Goal: Task Accomplishment & Management: Manage account settings

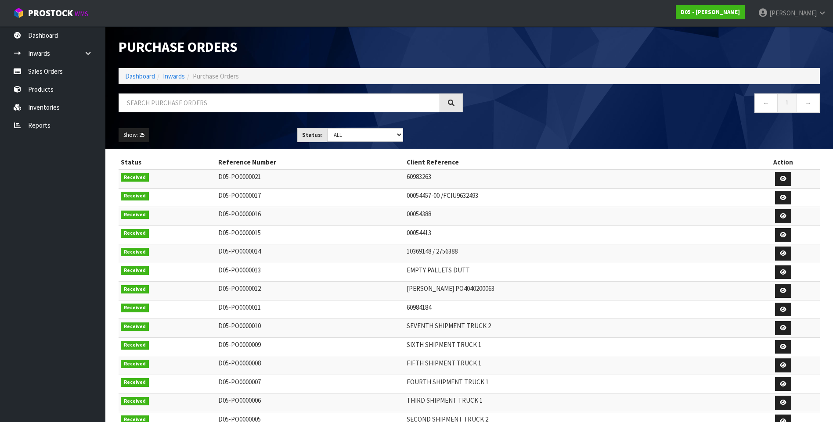
select select "string:ALL"
click at [780, 218] on icon at bounding box center [783, 216] width 7 height 6
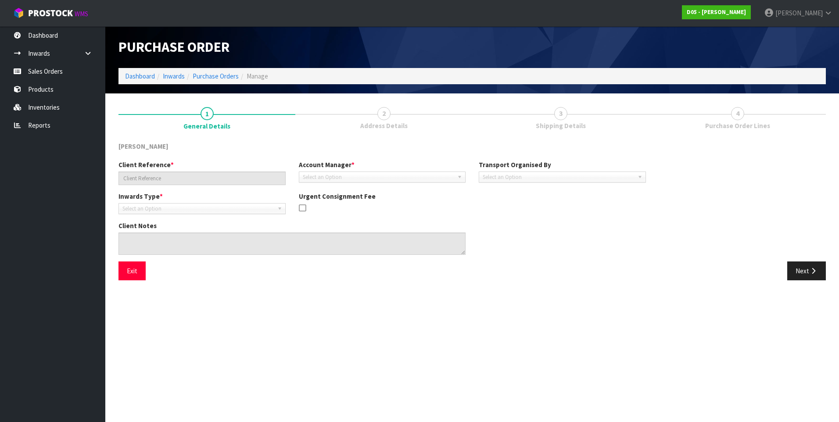
type input "00054388"
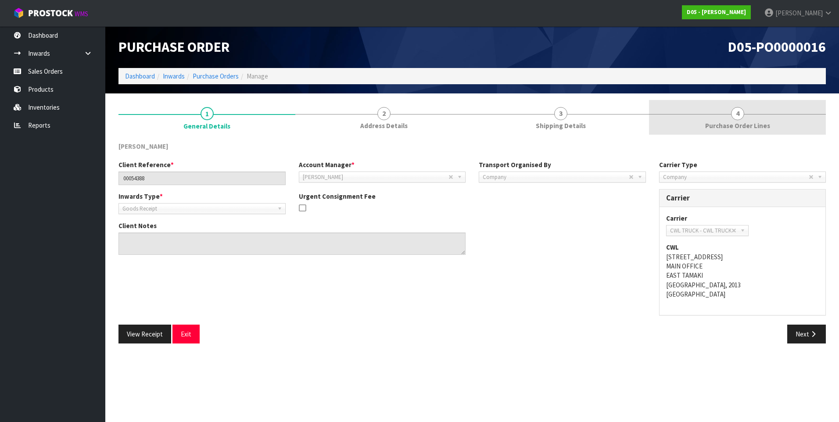
click at [736, 112] on span "4" at bounding box center [737, 113] width 13 height 13
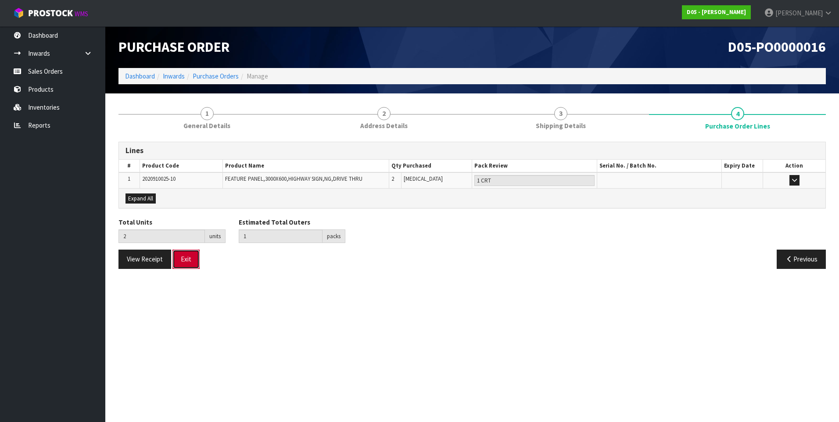
click at [186, 263] on button "Exit" at bounding box center [186, 259] width 27 height 19
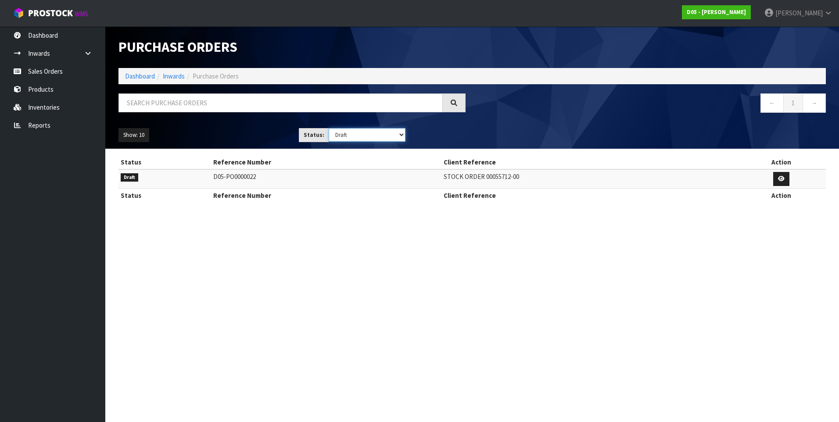
click at [402, 137] on select "Draft Pending Received Cancelled ALL" at bounding box center [367, 135] width 77 height 14
click at [293, 259] on section "Purchase Orders Import Purchase Orders Drop file here to import csv template Da…" at bounding box center [419, 211] width 839 height 422
click at [401, 133] on select "Draft Pending Received Cancelled ALL" at bounding box center [367, 135] width 77 height 14
click at [329, 128] on select "Draft Pending Received Cancelled ALL" at bounding box center [367, 135] width 77 height 14
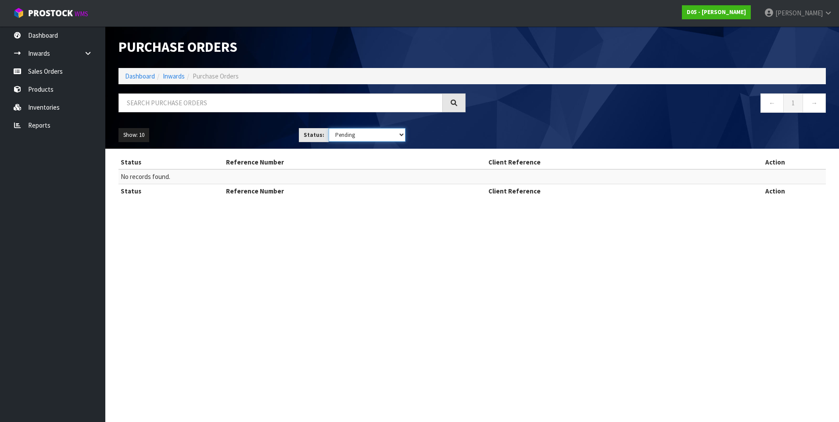
click at [400, 134] on select "Draft Pending Received Cancelled ALL" at bounding box center [367, 135] width 77 height 14
select select "string:0"
click at [329, 128] on select "Draft Pending Received Cancelled ALL" at bounding box center [367, 135] width 77 height 14
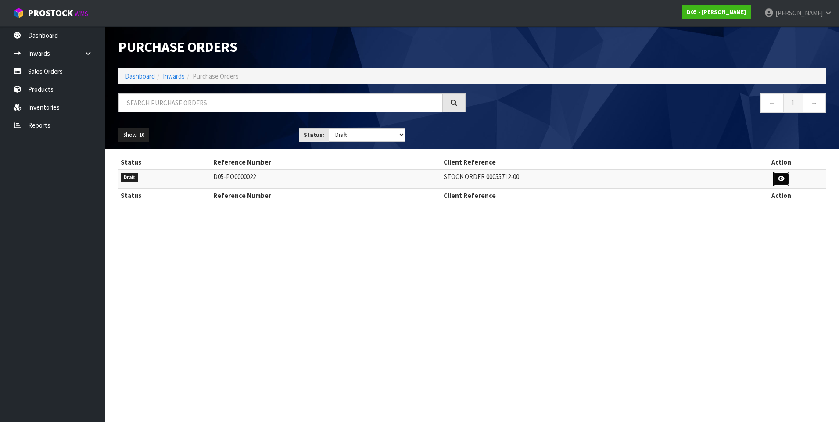
click at [784, 178] on icon at bounding box center [781, 179] width 7 height 6
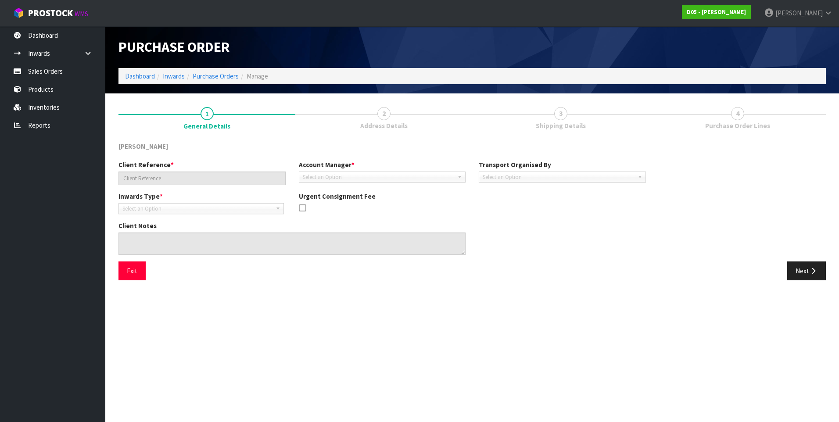
type input "STOCK ORDER 00055712-00"
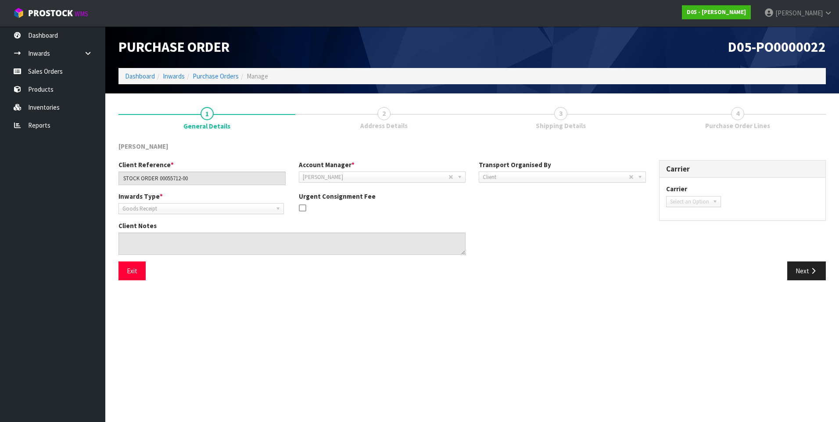
click at [738, 115] on span "4" at bounding box center [737, 113] width 13 height 13
click at [797, 269] on button "Next" at bounding box center [807, 271] width 39 height 19
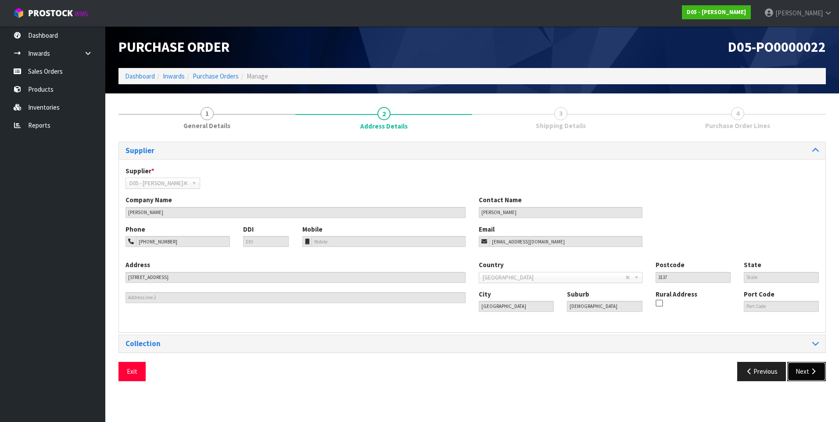
click at [803, 373] on button "Next" at bounding box center [807, 371] width 39 height 19
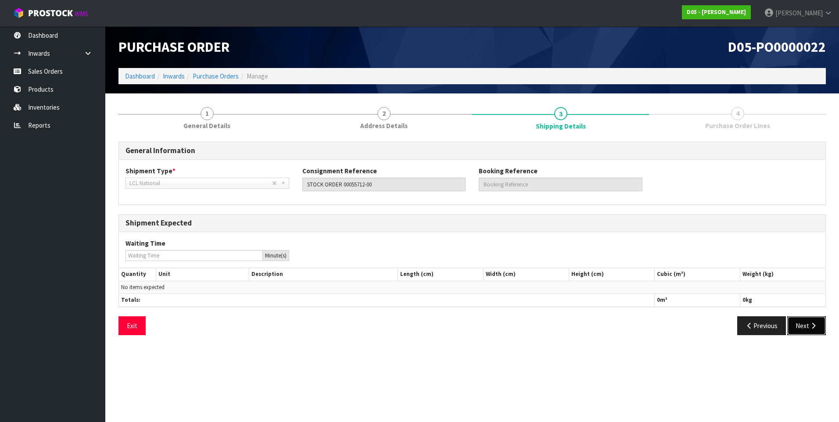
click at [801, 326] on button "Next" at bounding box center [807, 326] width 39 height 19
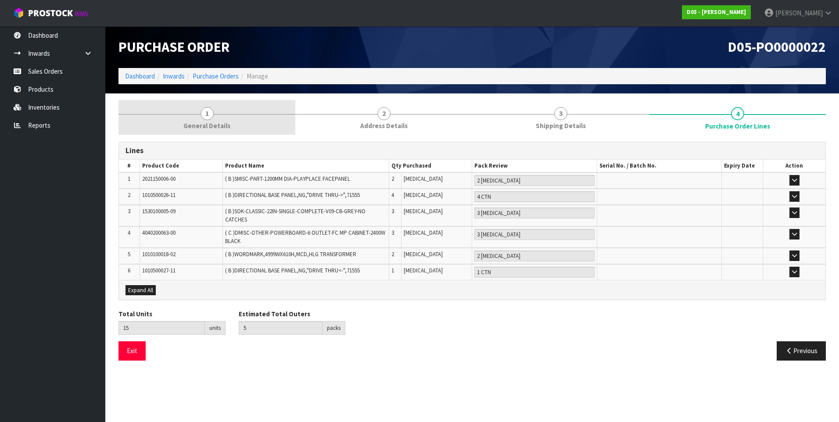
click at [209, 115] on span "1" at bounding box center [207, 113] width 13 height 13
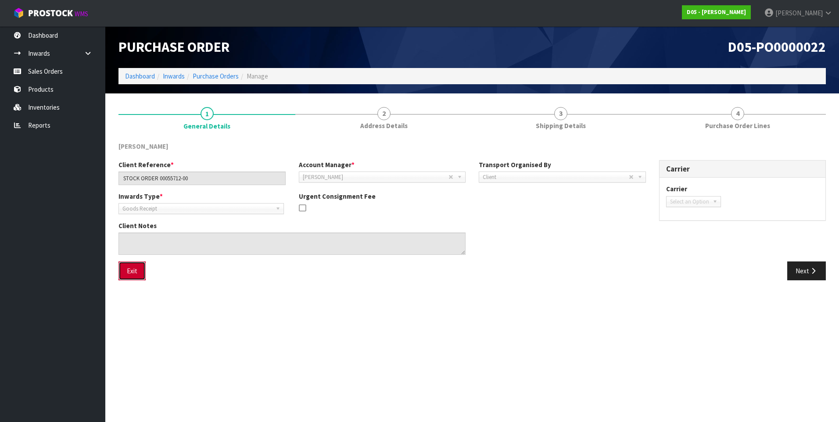
click at [139, 267] on button "Exit" at bounding box center [132, 271] width 27 height 19
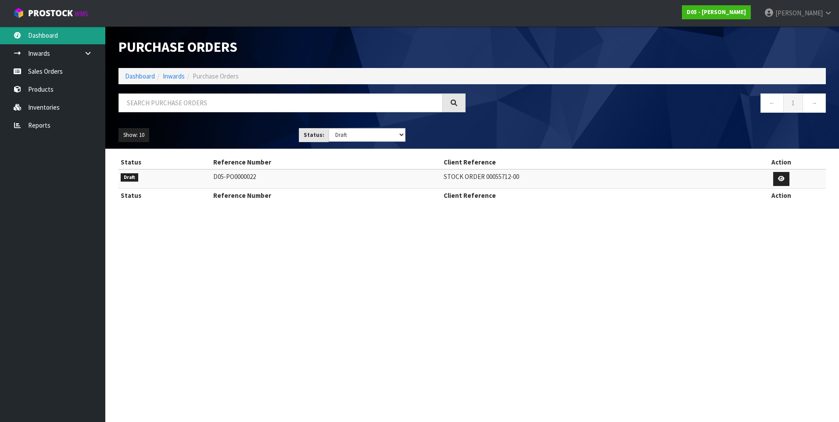
click at [53, 28] on link "Dashboard" at bounding box center [52, 35] width 105 height 18
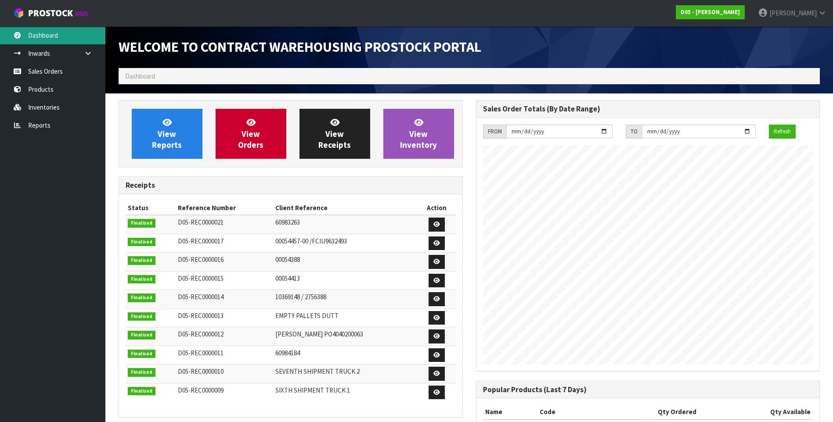
scroll to position [590, 357]
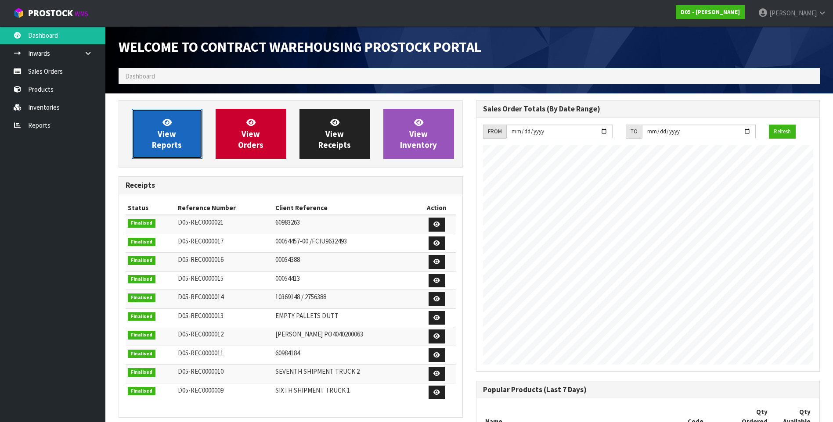
click at [158, 135] on link "View Reports" at bounding box center [167, 134] width 71 height 50
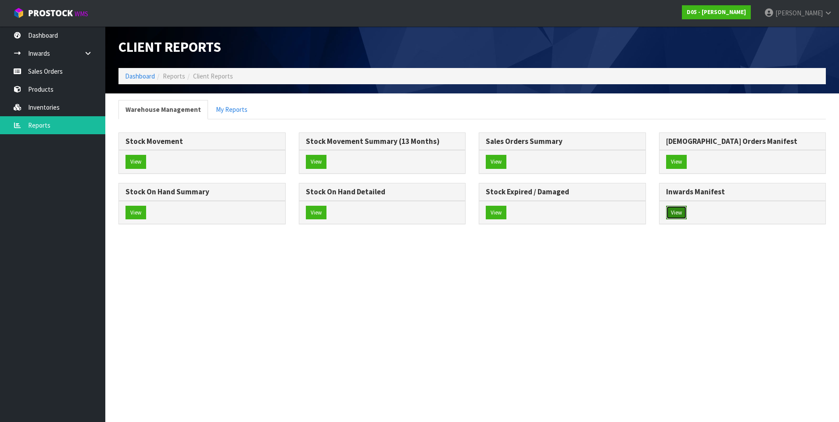
click at [677, 214] on button "View" at bounding box center [676, 213] width 21 height 14
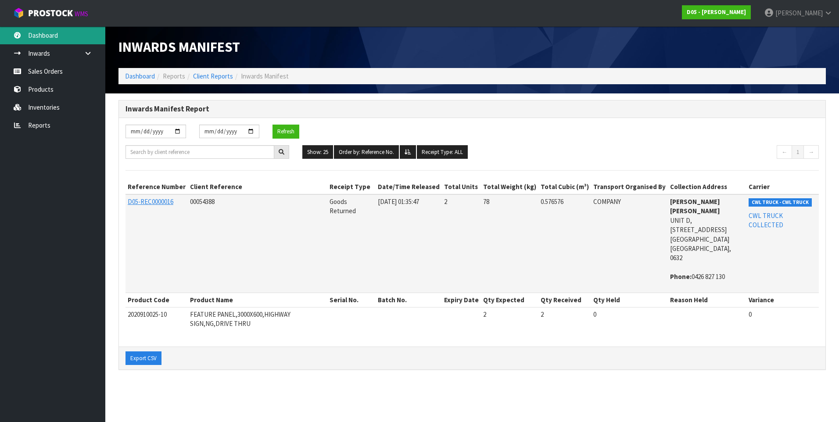
click at [53, 36] on link "Dashboard" at bounding box center [52, 35] width 105 height 18
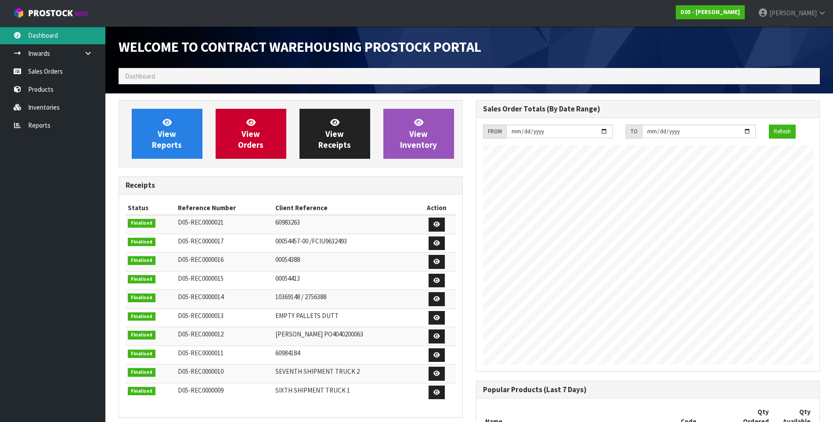
scroll to position [543, 357]
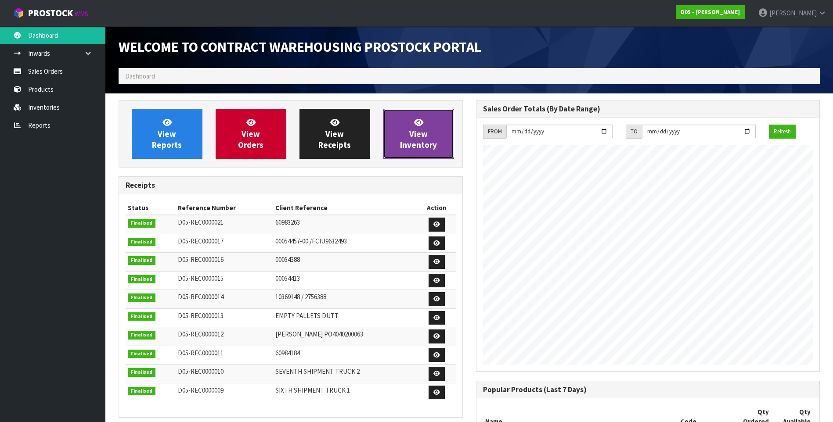
click at [421, 134] on span "View Inventory" at bounding box center [418, 133] width 37 height 33
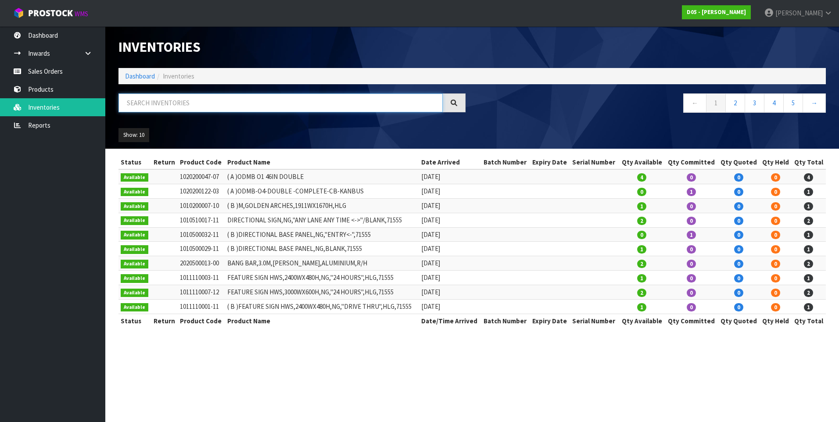
click at [182, 103] on input "text" at bounding box center [281, 103] width 324 height 19
type input "49-00"
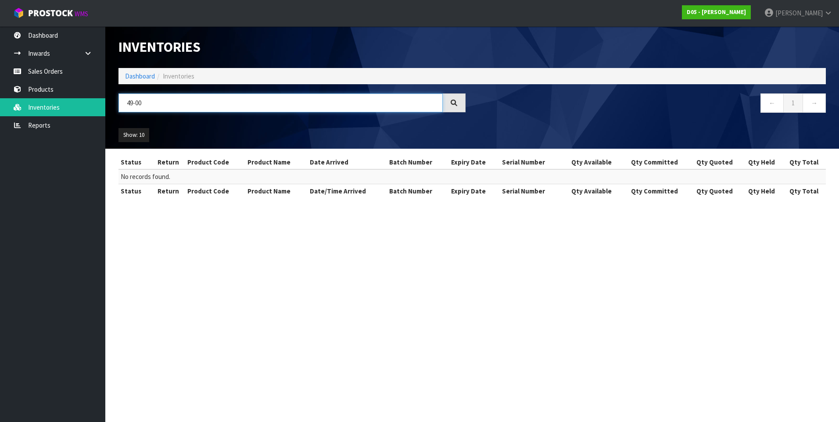
drag, startPoint x: 142, startPoint y: 101, endPoint x: 122, endPoint y: 103, distance: 20.2
click at [122, 103] on input "49-00" at bounding box center [281, 103] width 324 height 19
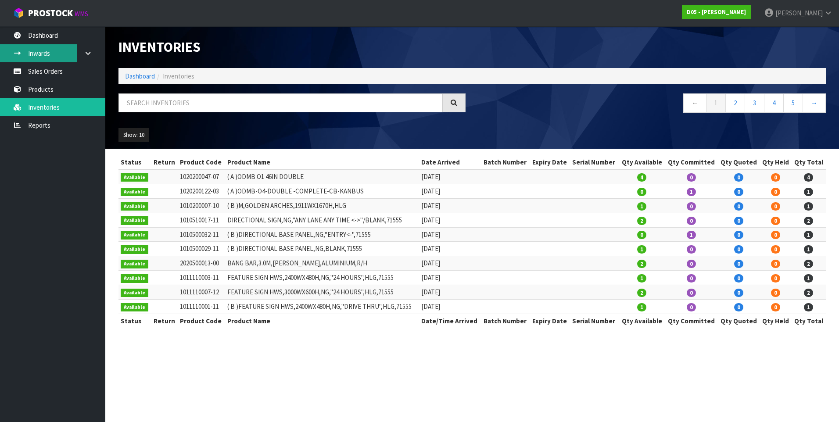
click at [47, 53] on link "Inwards" at bounding box center [52, 53] width 105 height 18
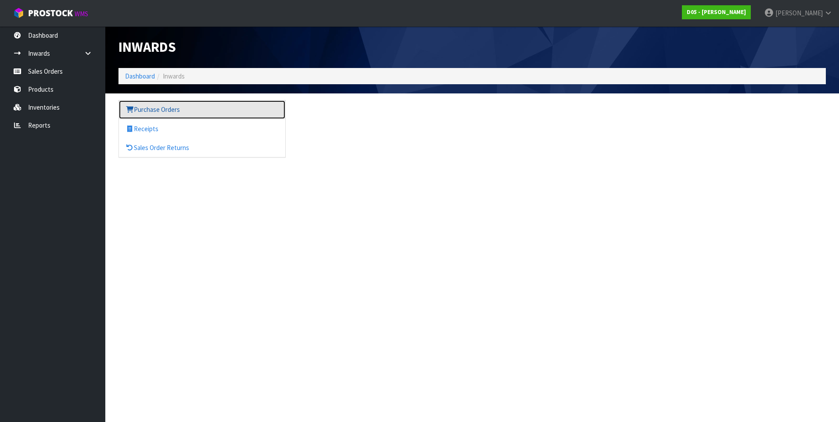
click at [158, 111] on link "Purchase Orders" at bounding box center [202, 110] width 166 height 18
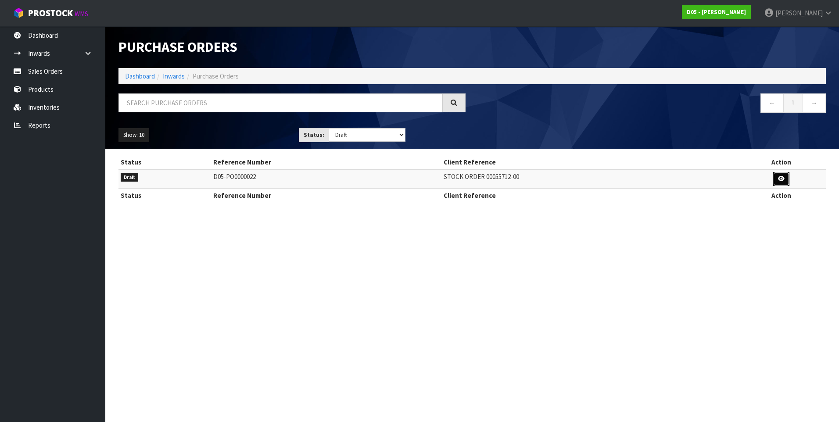
click at [781, 177] on icon at bounding box center [781, 179] width 7 height 6
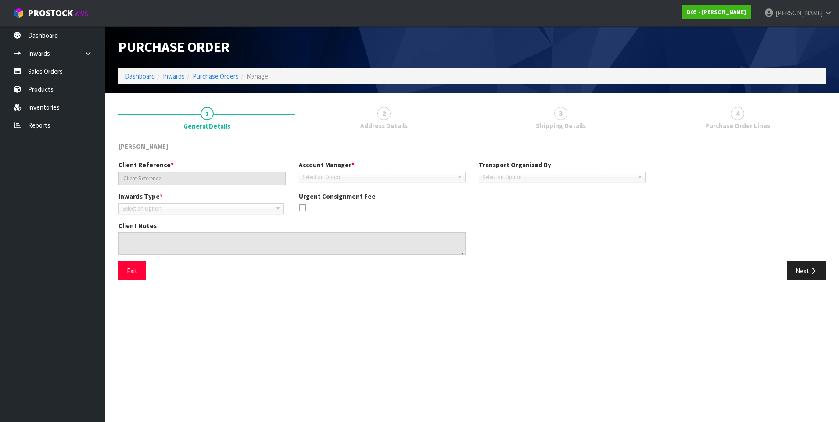
type input "STOCK ORDER 00055712-00"
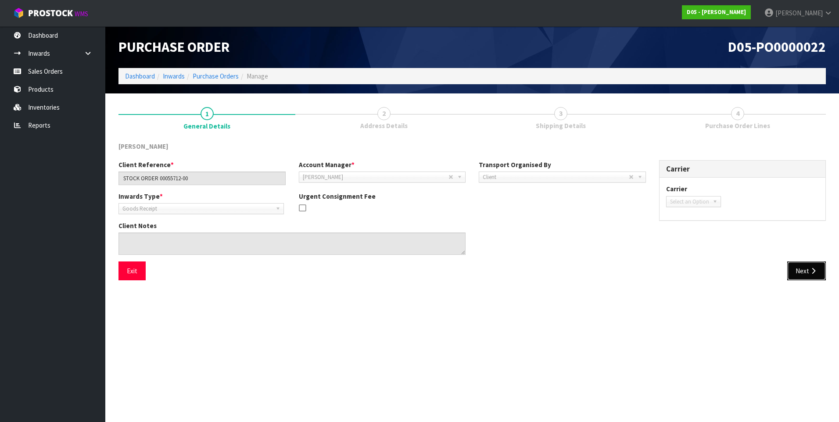
click at [812, 268] on icon "button" at bounding box center [814, 271] width 8 height 7
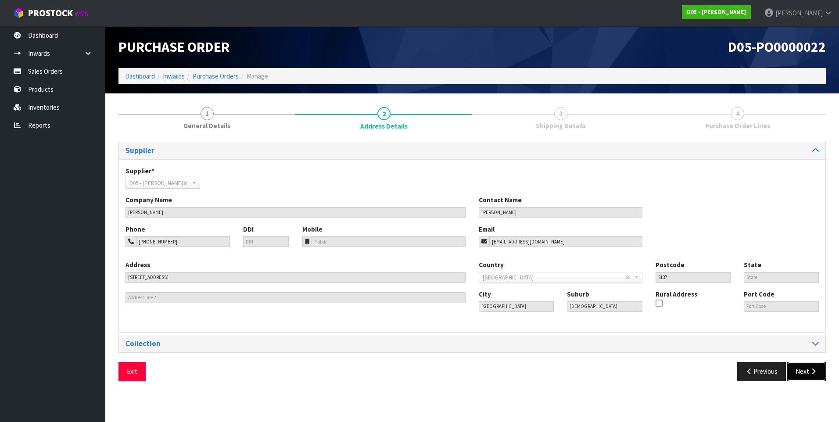
click at [807, 374] on button "Next" at bounding box center [807, 371] width 39 height 19
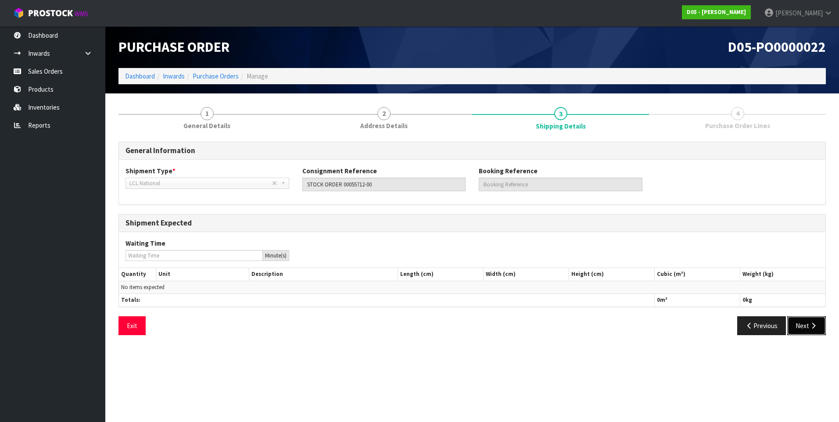
click at [813, 324] on icon "button" at bounding box center [814, 326] width 8 height 7
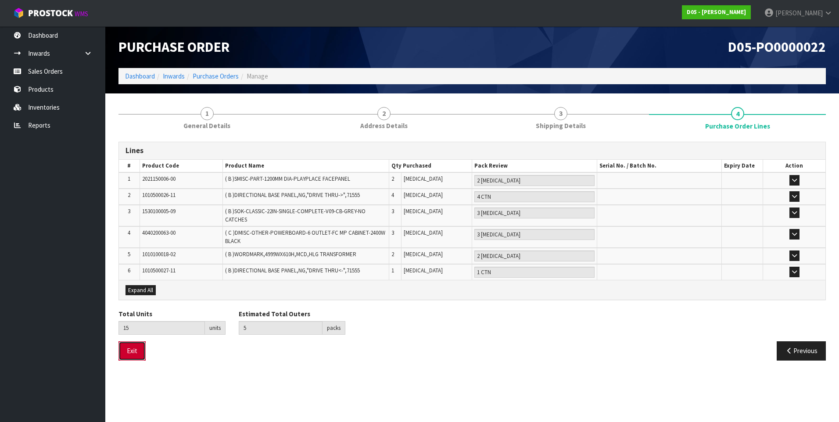
click at [134, 352] on button "Exit" at bounding box center [132, 351] width 27 height 19
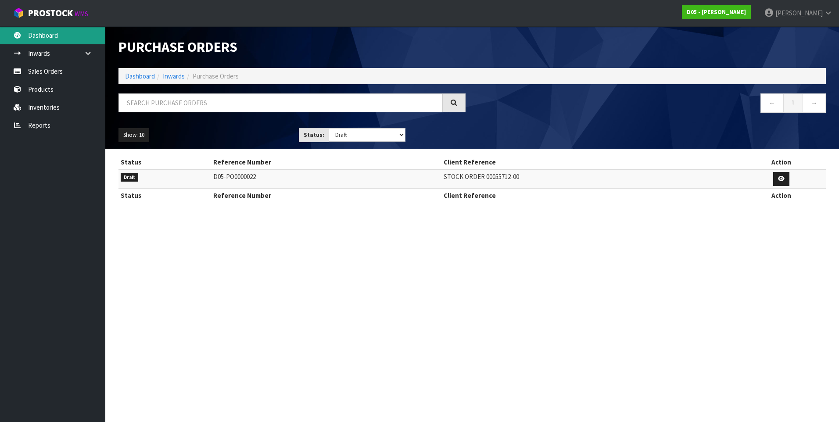
click at [41, 39] on link "Dashboard" at bounding box center [52, 35] width 105 height 18
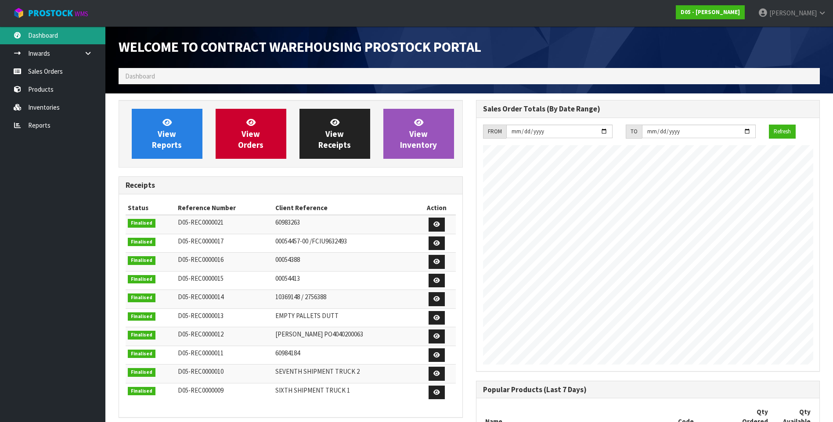
scroll to position [525, 357]
